Goal: Information Seeking & Learning: Learn about a topic

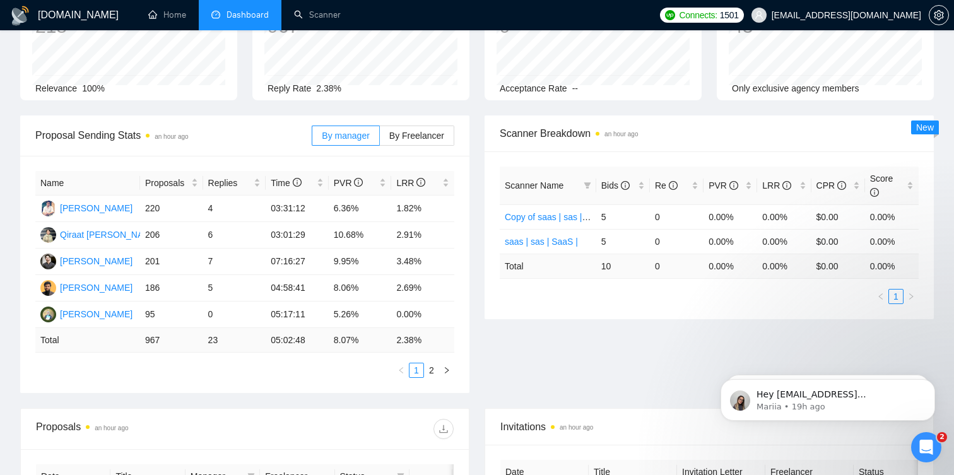
scroll to position [141, 0]
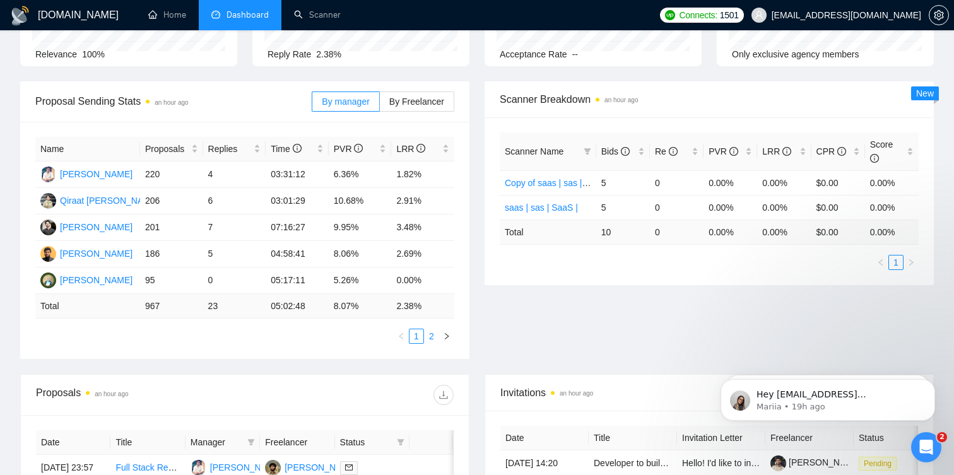
click at [431, 332] on link "2" at bounding box center [431, 336] width 14 height 14
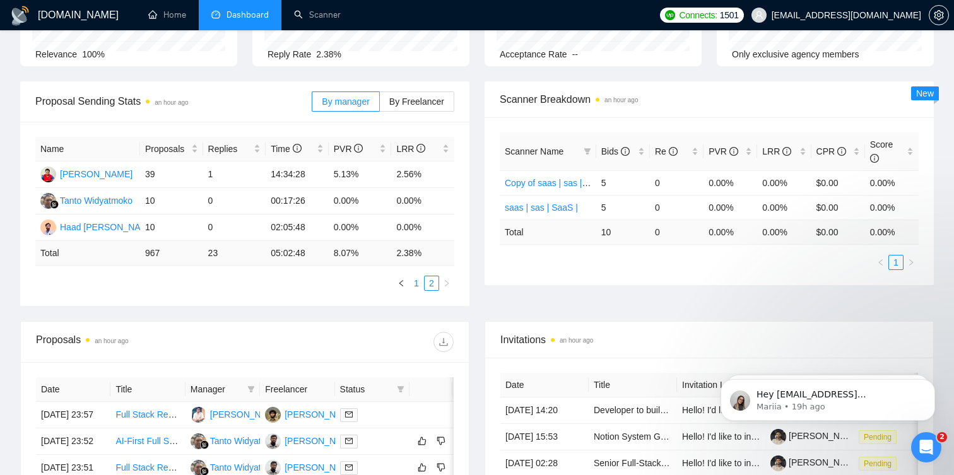
click at [416, 285] on link "1" at bounding box center [416, 283] width 14 height 14
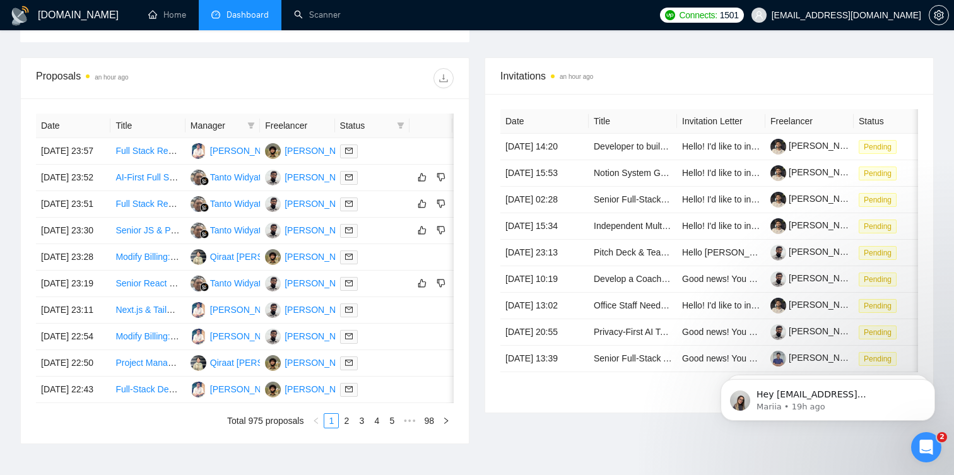
scroll to position [433, 0]
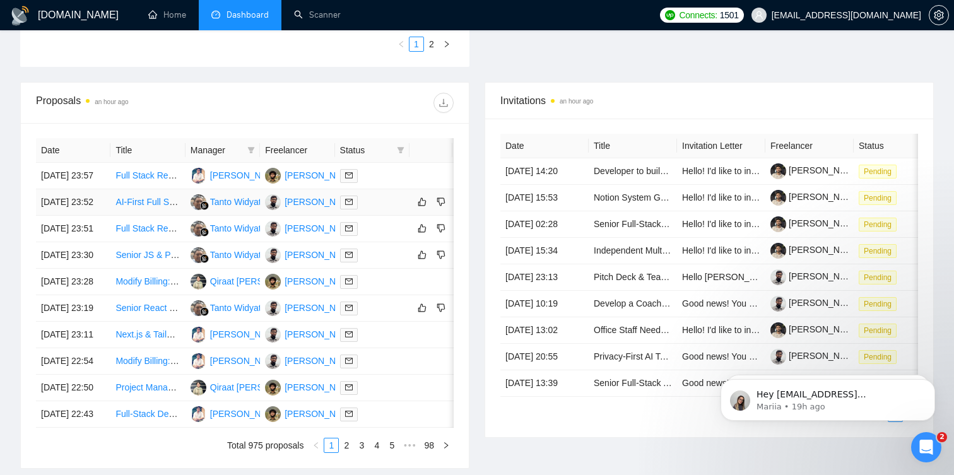
click at [162, 207] on link "AI-First Full Stack Developer for E-Commerce Content Marketing SAAS" at bounding box center [255, 202] width 280 height 10
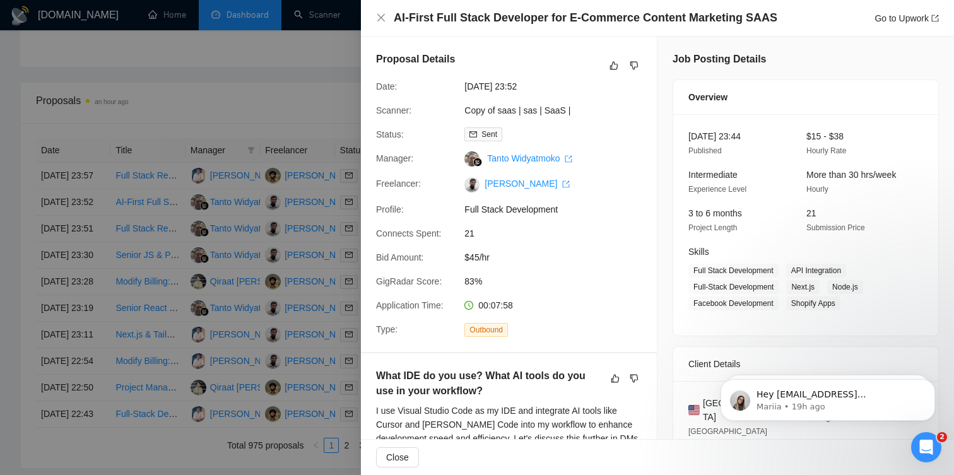
click at [266, 206] on div at bounding box center [477, 237] width 954 height 475
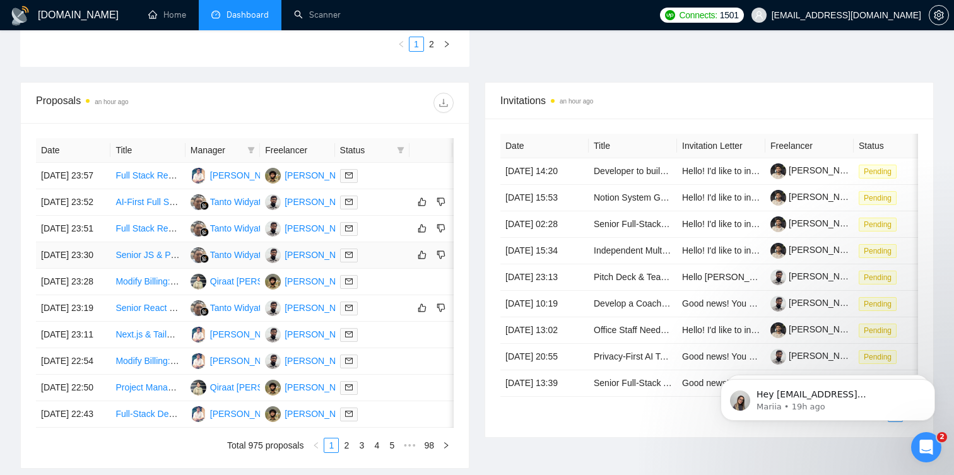
click at [237, 262] on div "Tanto Widyatmoko" at bounding box center [246, 255] width 73 height 14
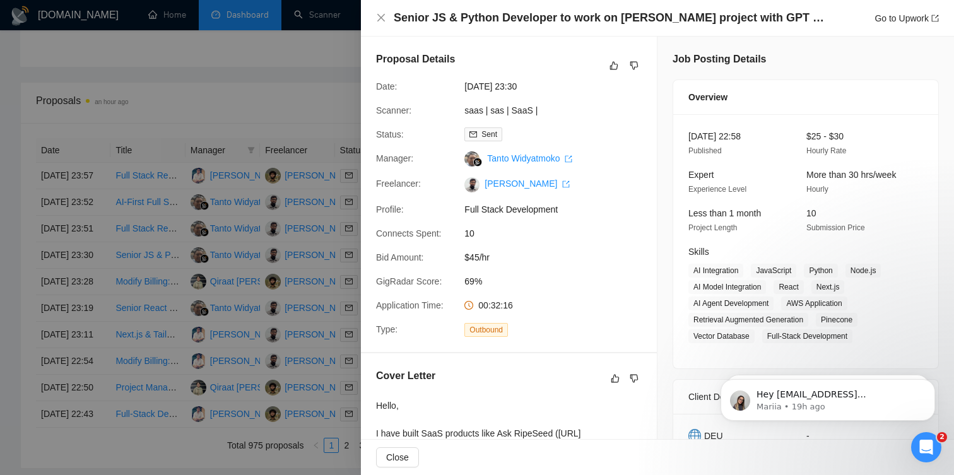
click at [298, 304] on div at bounding box center [477, 237] width 954 height 475
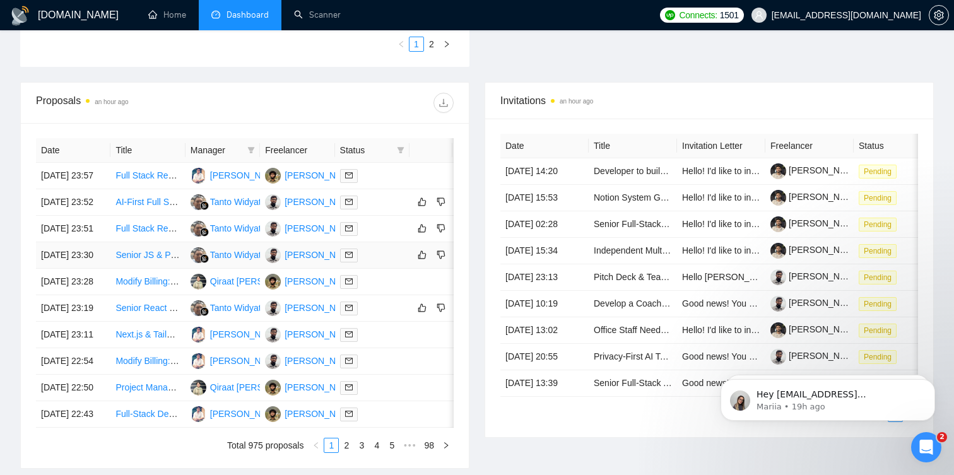
click at [143, 260] on link "Senior JS & Python Developer to work on [PERSON_NAME] project with GPT and RAG" at bounding box center [287, 255] width 344 height 10
